Goal: Find specific page/section: Find specific page/section

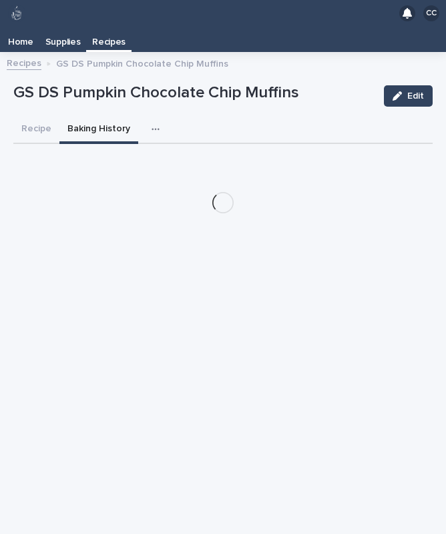
scroll to position [27, 0]
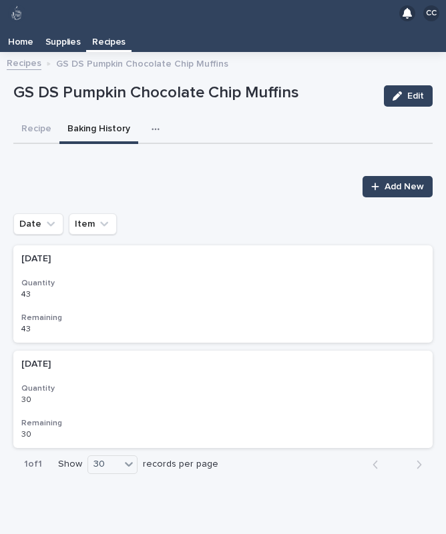
click at [24, 55] on link "Recipes" at bounding box center [24, 62] width 35 height 15
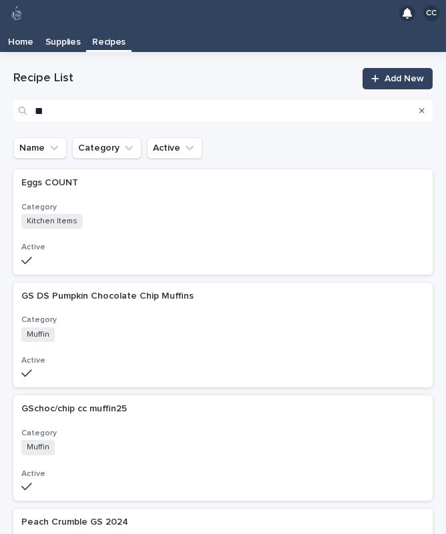
click at [424, 100] on button "Search" at bounding box center [421, 110] width 5 height 21
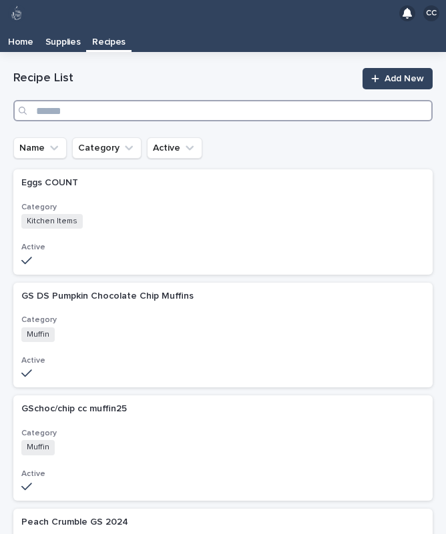
click at [122, 100] on input "Search" at bounding box center [222, 110] width 419 height 21
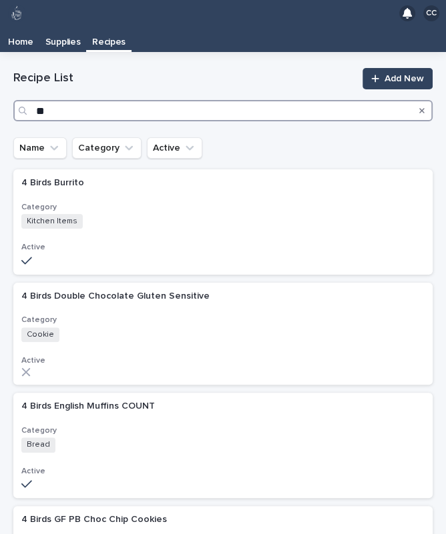
type input "***"
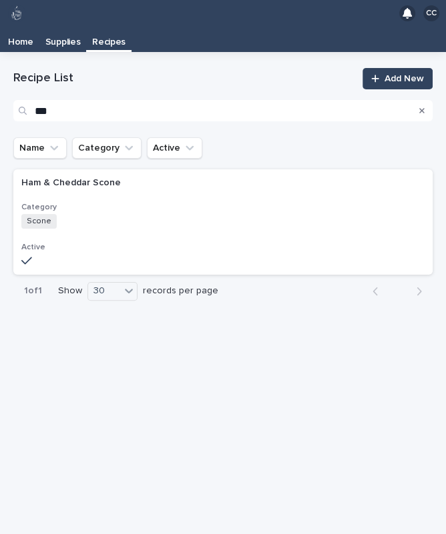
click at [117, 202] on h3 "Category" at bounding box center [222, 207] width 403 height 11
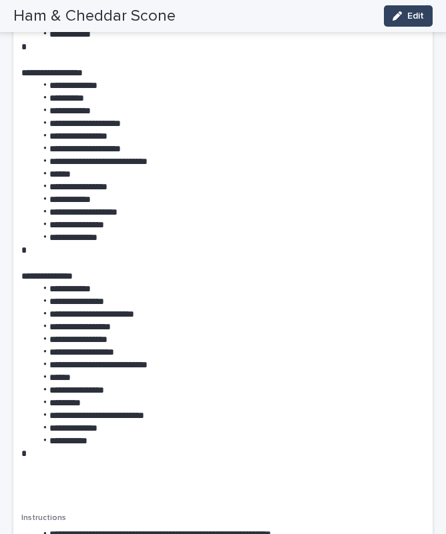
scroll to position [383, 0]
